Goal: Find specific page/section: Find specific page/section

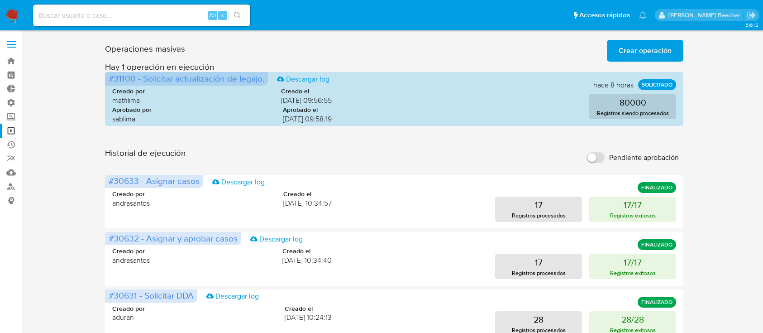
scroll to position [141, 0]
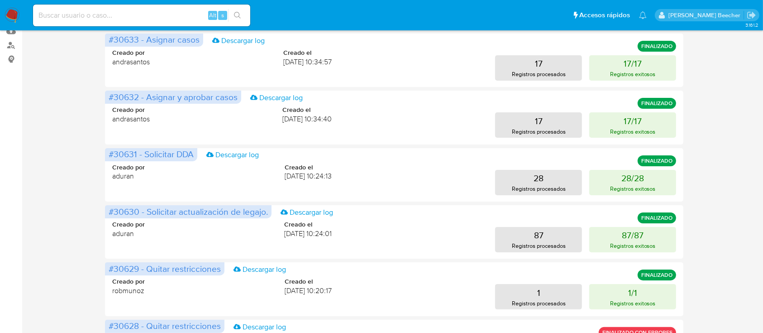
click at [139, 20] on input at bounding box center [141, 16] width 217 height 12
paste input "476947164"
type input "476947164"
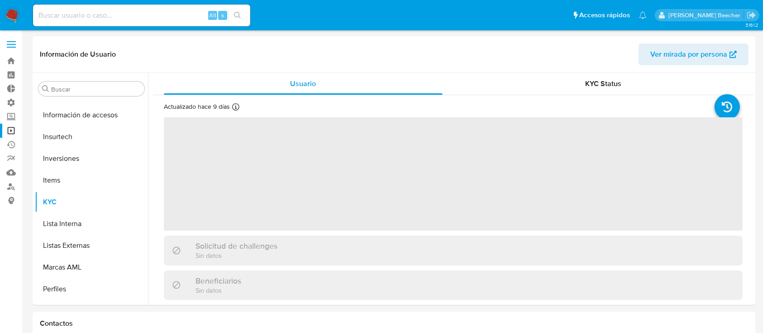
scroll to position [469, 0]
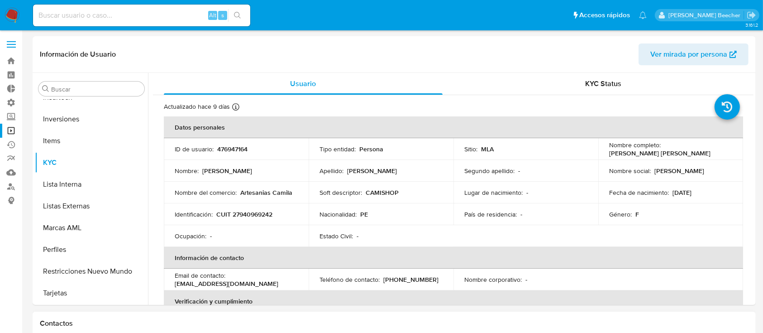
select select "10"
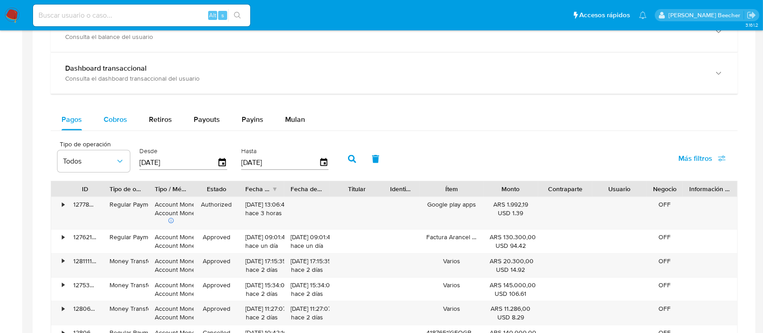
scroll to position [535, 0]
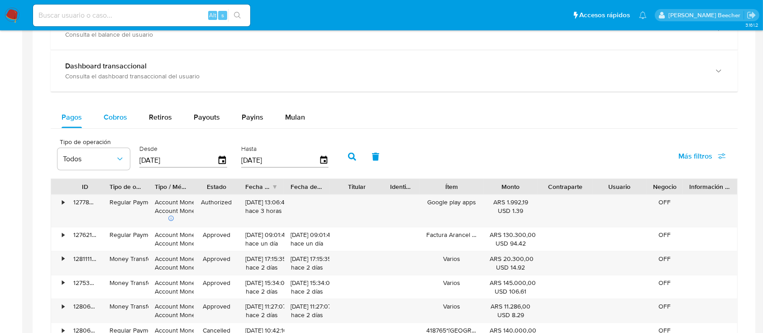
click at [121, 114] on span "Cobros" at bounding box center [116, 117] width 24 height 10
select select "10"
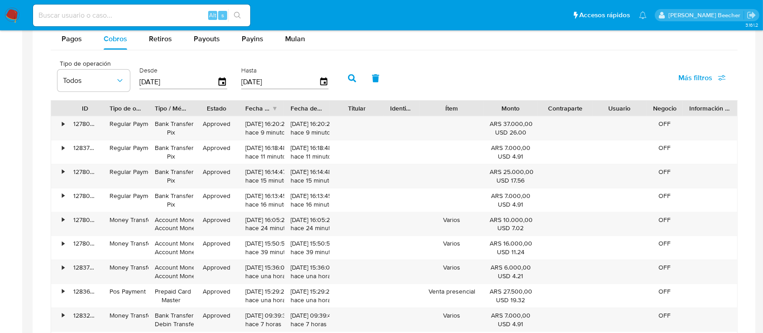
scroll to position [621, 0]
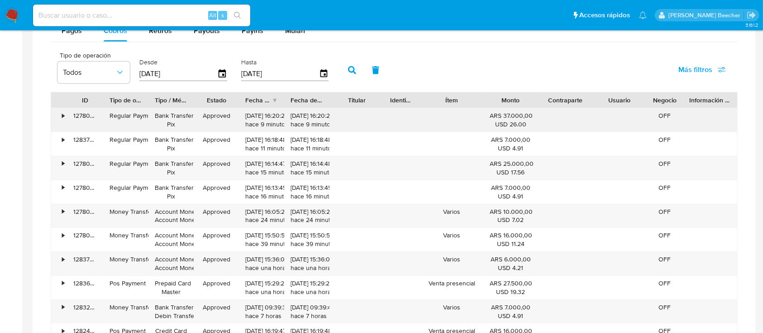
click at [64, 114] on div "•" at bounding box center [63, 115] width 2 height 9
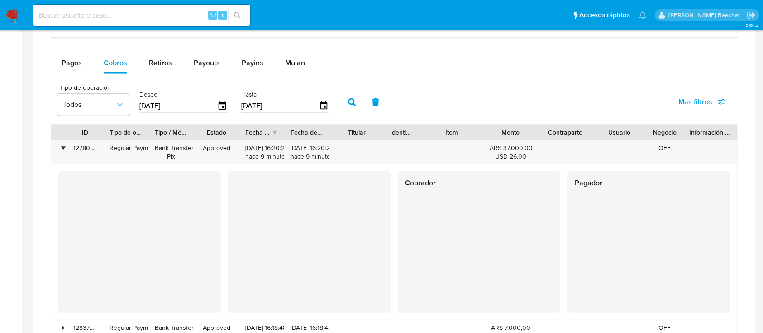
scroll to position [587, 0]
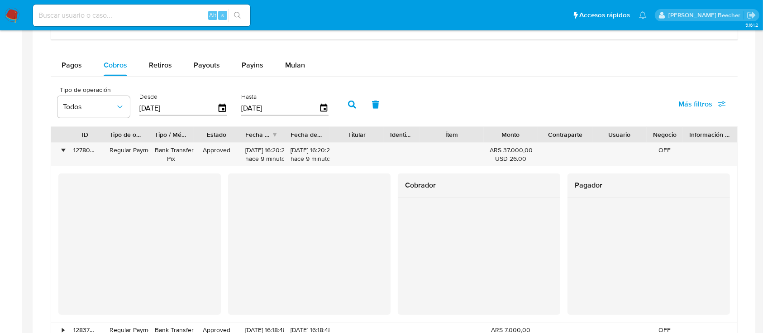
click at [105, 10] on input at bounding box center [141, 16] width 217 height 12
click at [100, 16] on input at bounding box center [141, 16] width 217 height 12
paste input "1964983599"
type input "1964983599"
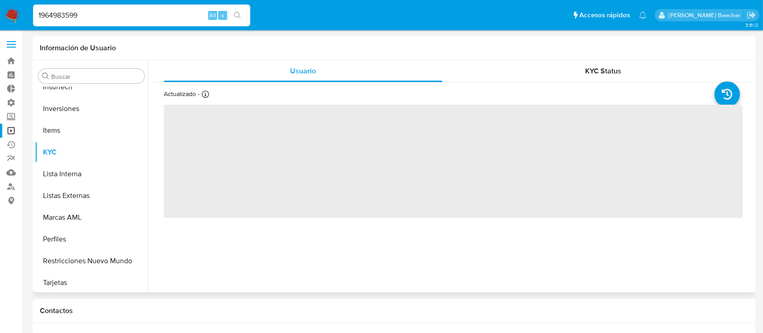
scroll to position [469, 0]
select select "10"
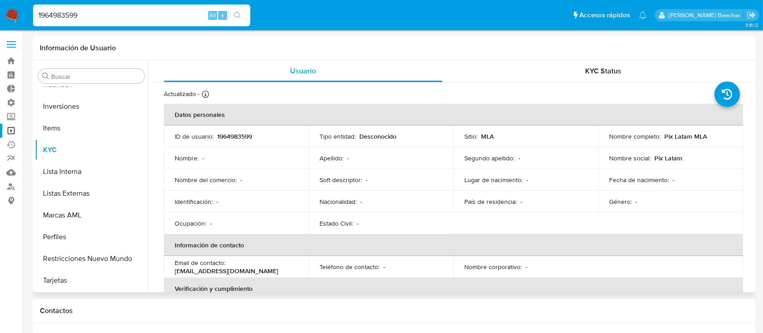
click at [94, 8] on div "1964983599 Alt s" at bounding box center [141, 16] width 217 height 22
click at [99, 13] on input "1964983599" at bounding box center [141, 16] width 217 height 12
paste input "2492551437"
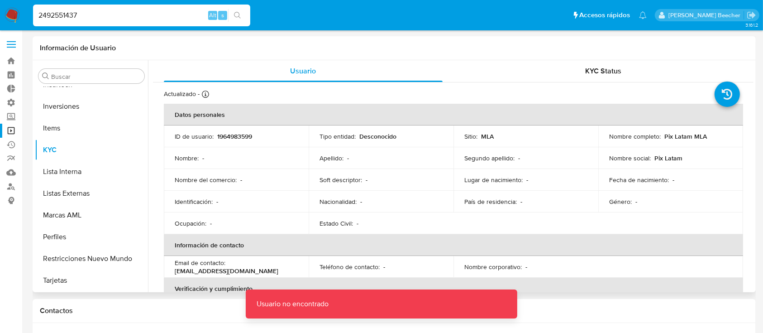
click at [99, 13] on input "2492551437" at bounding box center [141, 16] width 217 height 12
click at [39, 15] on input "2492551437" at bounding box center [141, 16] width 217 height 12
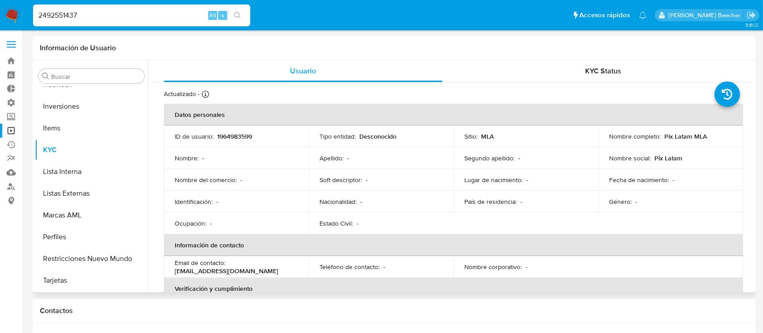
type input "2492551437"
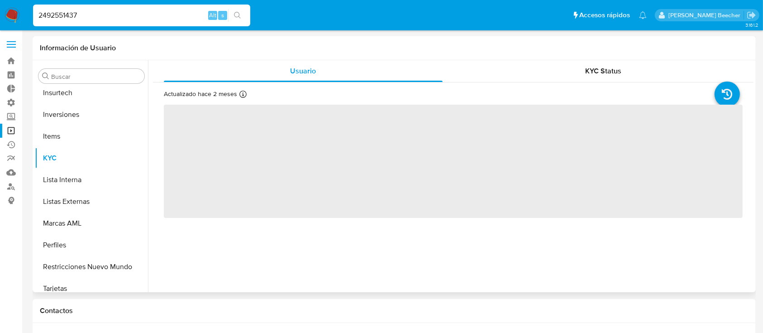
scroll to position [469, 0]
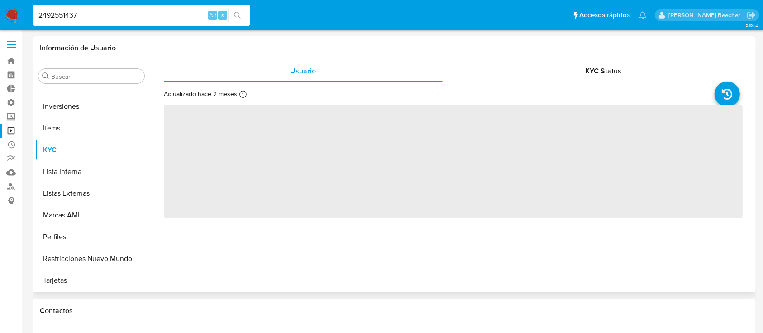
select select "10"
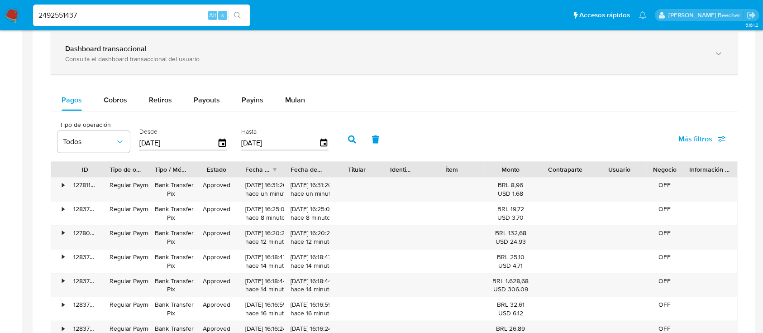
scroll to position [540, 0]
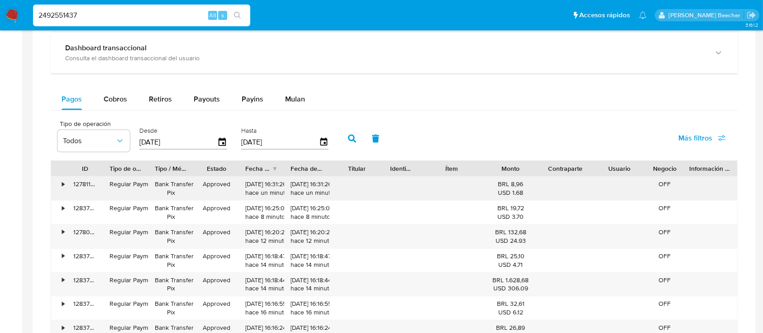
click at [62, 188] on div "•" at bounding box center [63, 184] width 2 height 9
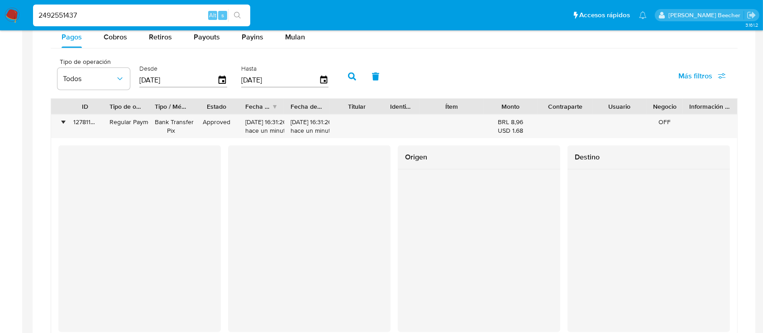
scroll to position [589, 0]
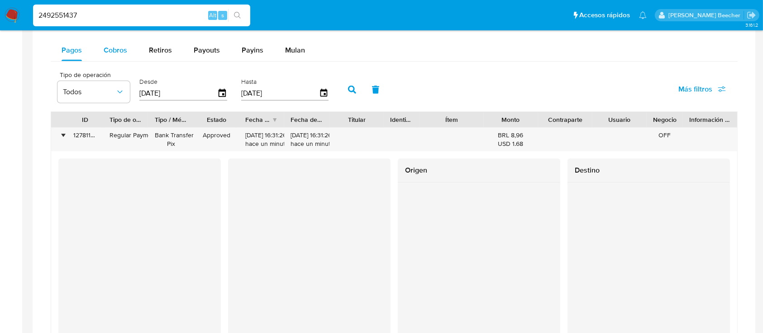
click at [121, 56] on div "Cobros" at bounding box center [116, 50] width 24 height 22
select select "10"
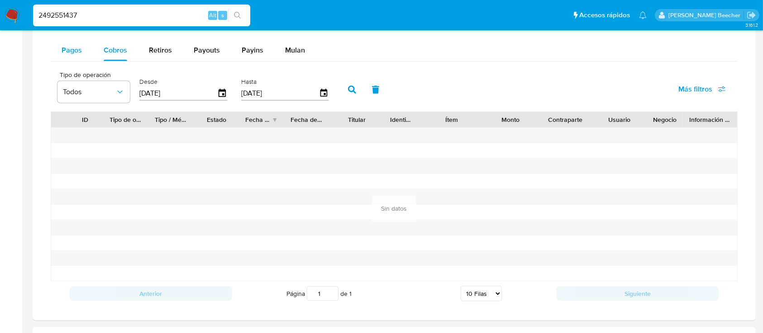
click at [63, 51] on span "Pagos" at bounding box center [72, 50] width 20 height 10
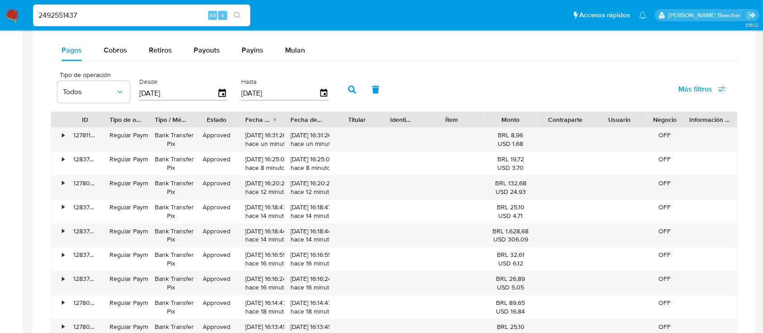
click at [116, 24] on div "2492551437 Alt s" at bounding box center [141, 16] width 217 height 22
click at [111, 20] on input "2492551437" at bounding box center [141, 16] width 217 height 12
paste input "476947164"
type input "476947164"
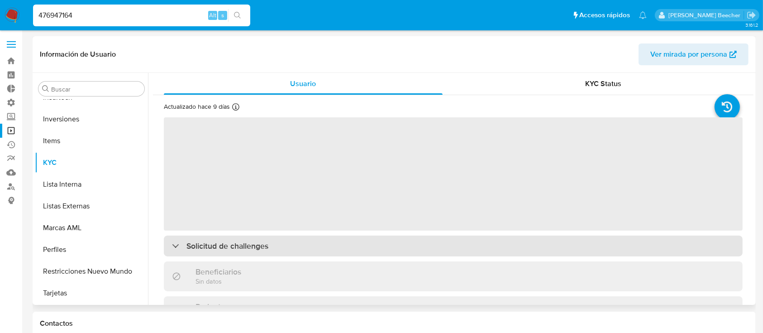
scroll to position [272, 0]
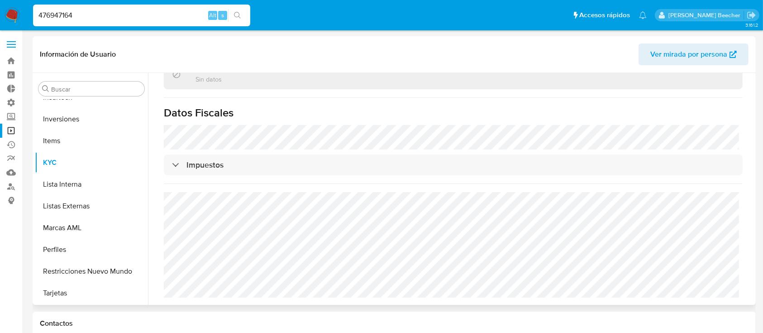
select select "10"
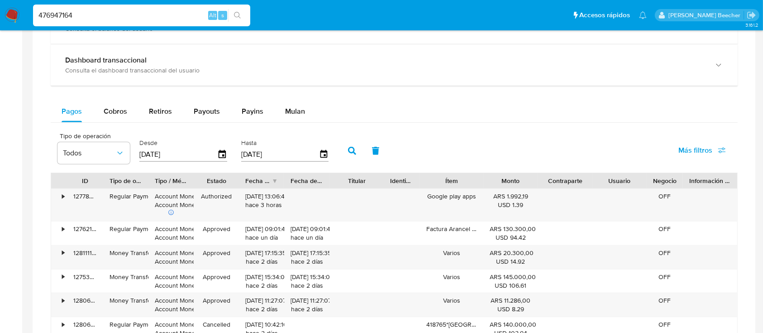
scroll to position [547, 0]
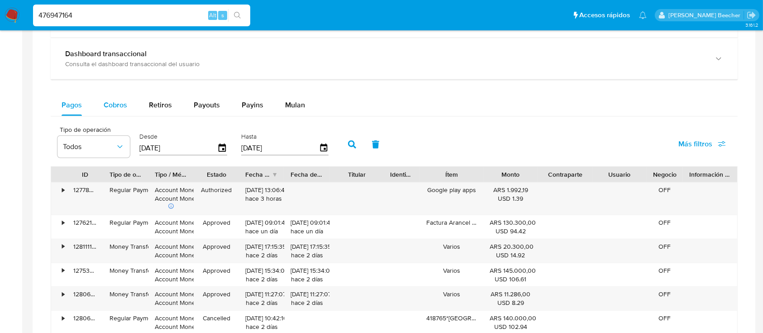
click at [121, 108] on span "Cobros" at bounding box center [116, 105] width 24 height 10
select select "10"
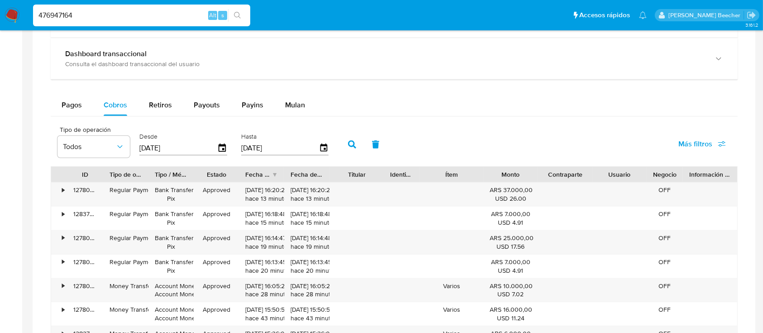
click at [101, 13] on input "476947164" at bounding box center [141, 16] width 217 height 12
paste input "2492551437"
type input "2492551437"
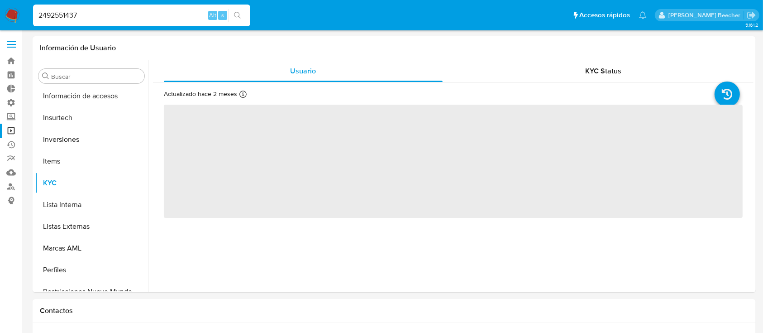
scroll to position [469, 0]
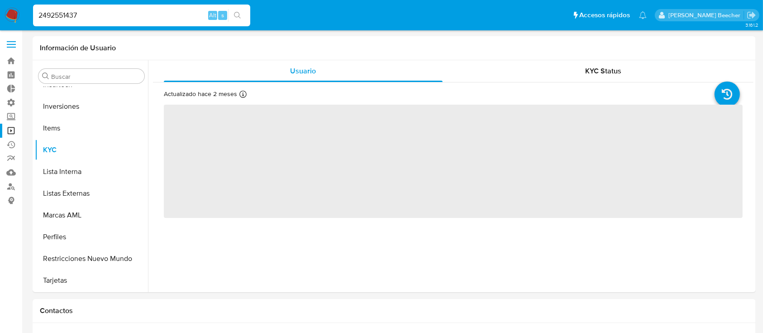
select select "10"
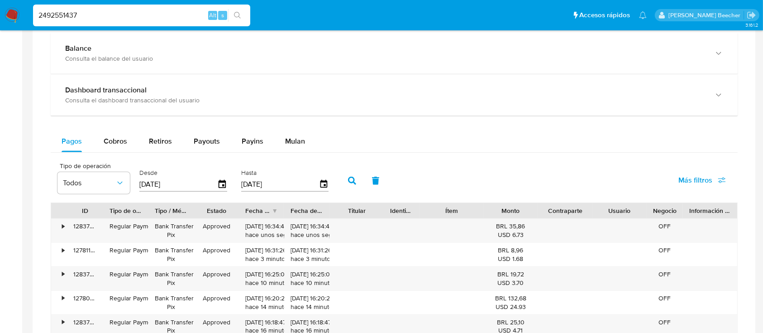
scroll to position [498, 0]
click at [65, 227] on div "•" at bounding box center [59, 230] width 16 height 24
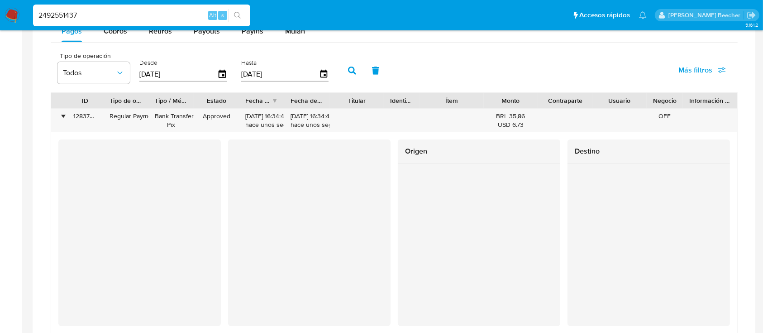
scroll to position [607, 0]
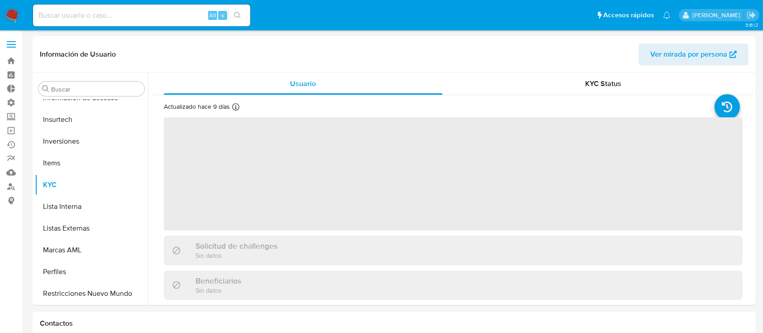
scroll to position [469, 0]
